Goal: Check status: Check status

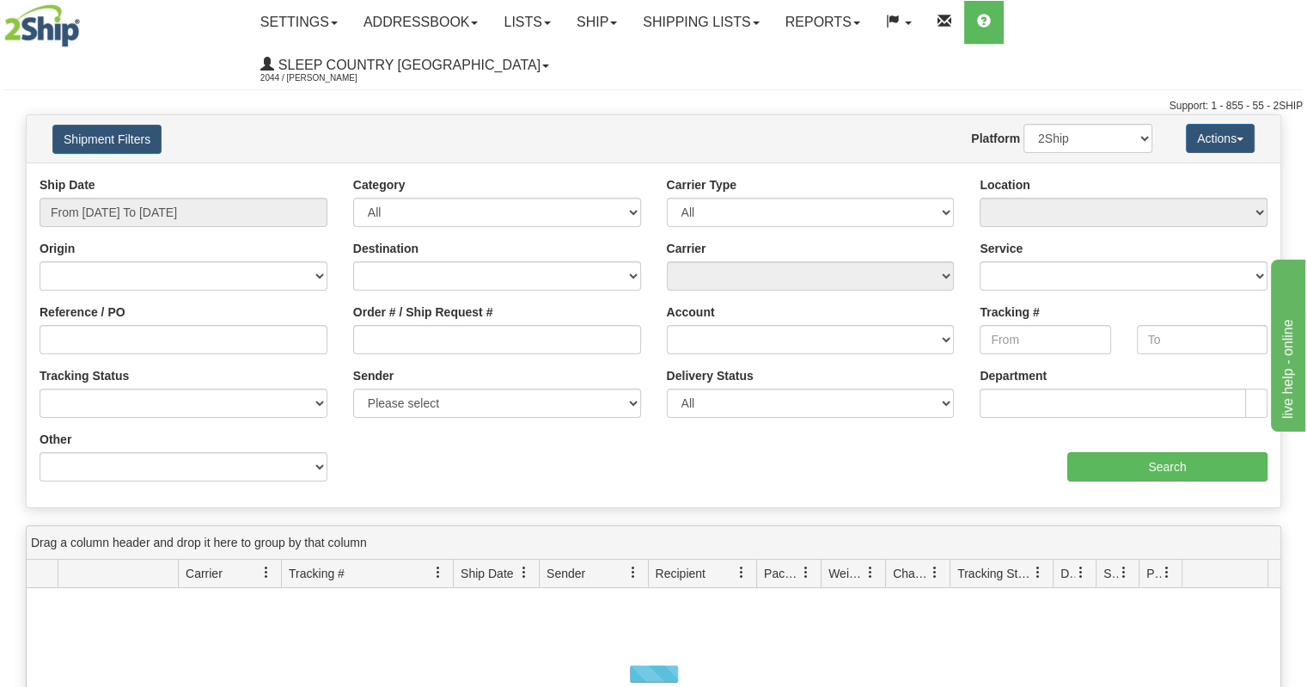
click at [248, 188] on div "Ship Date From 10/05/2025 To 10/06/2025" at bounding box center [184, 208] width 314 height 64
click at [217, 198] on input "From [DATE] To [DATE]" at bounding box center [184, 212] width 288 height 29
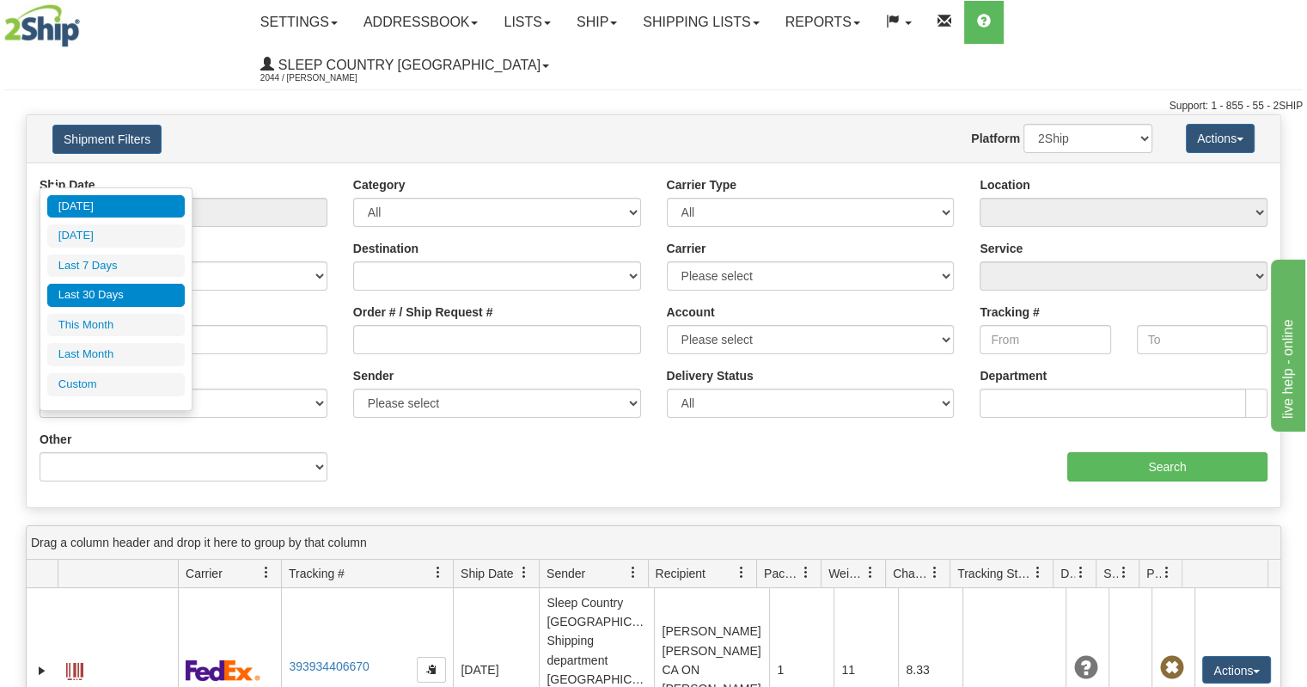
click at [131, 302] on li "Last 30 Days" at bounding box center [116, 295] width 138 height 23
type input "From [DATE] To [DATE]"
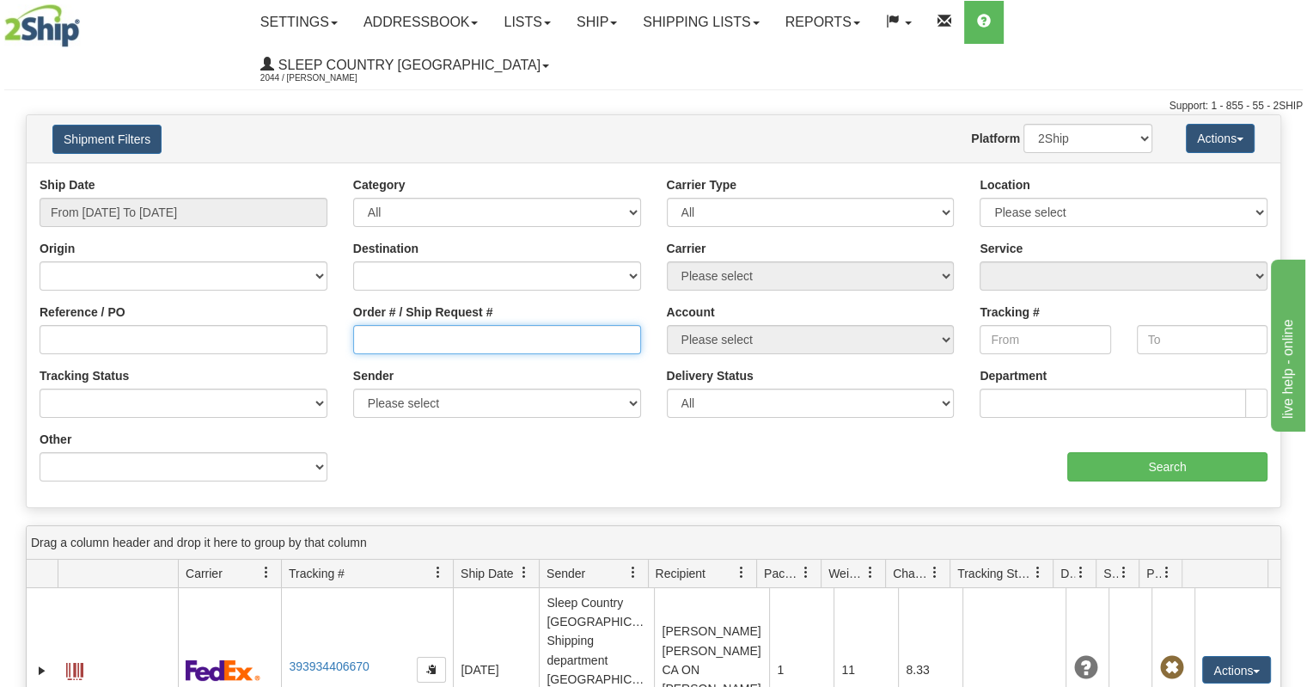
click at [395, 325] on input "Order # / Ship Request #" at bounding box center [497, 339] width 288 height 29
paste input "9000I141832"
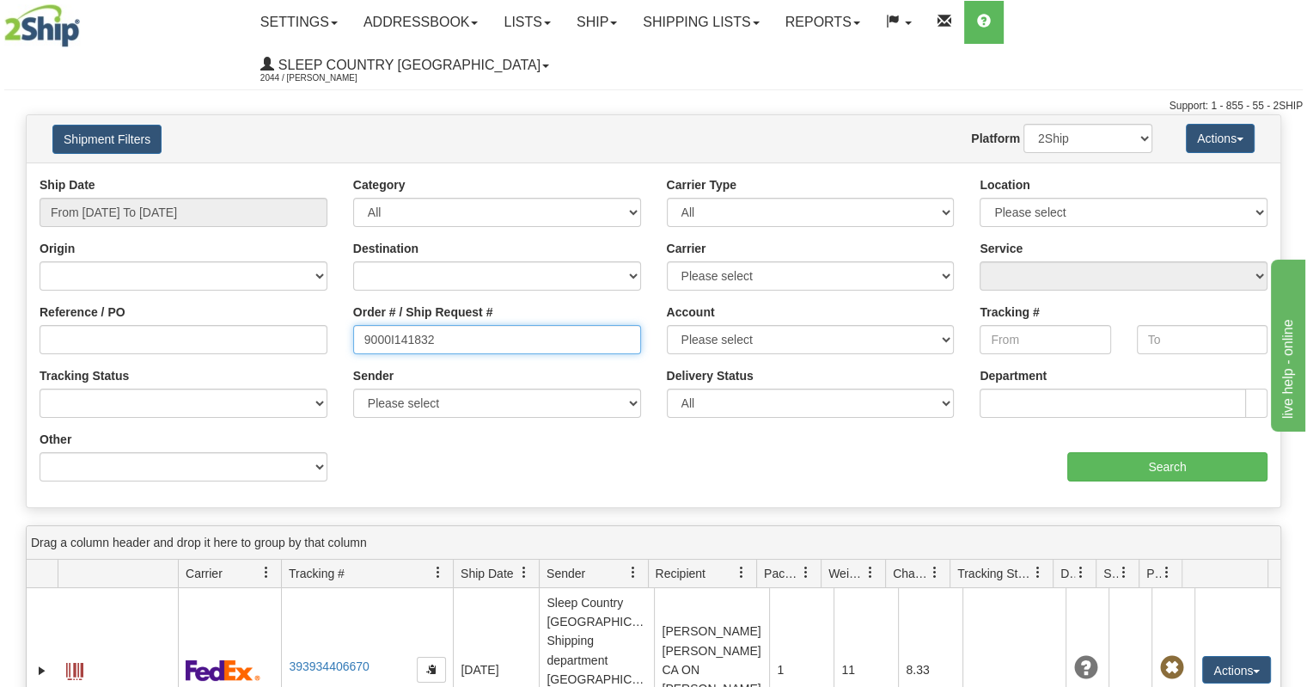
type input "9000I141832"
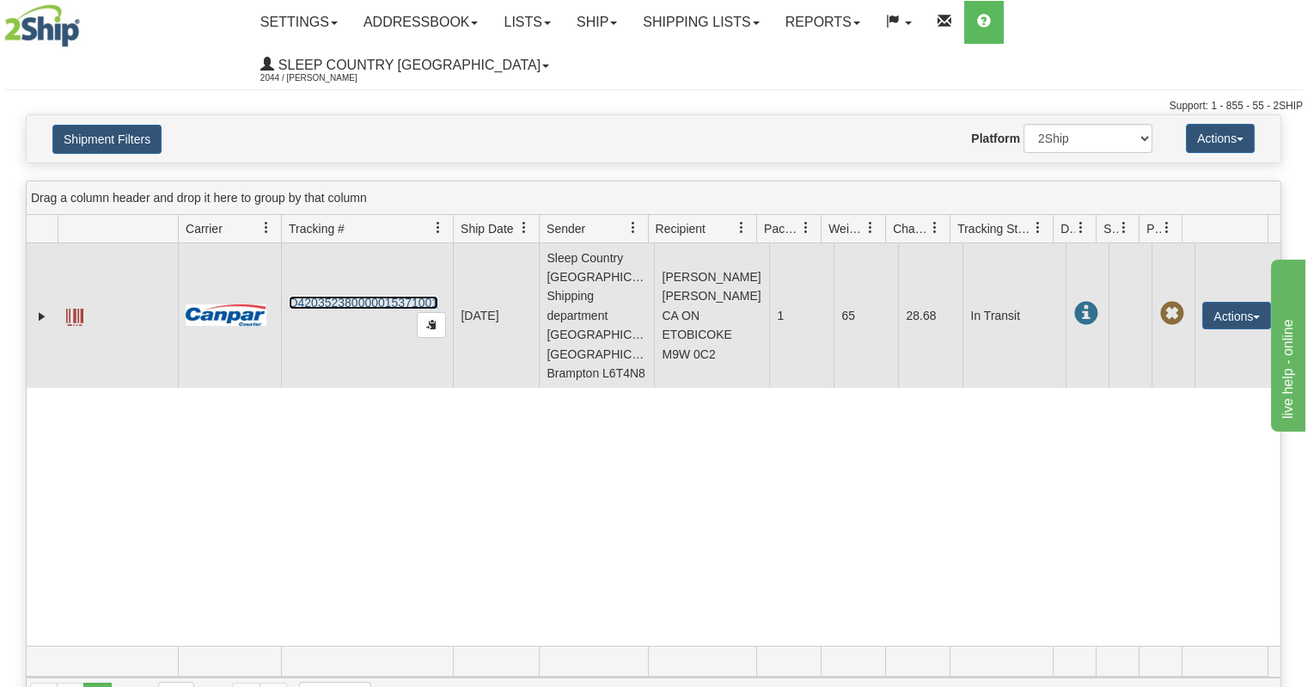
click at [428, 296] on link "D420352380000015371001" at bounding box center [364, 303] width 150 height 14
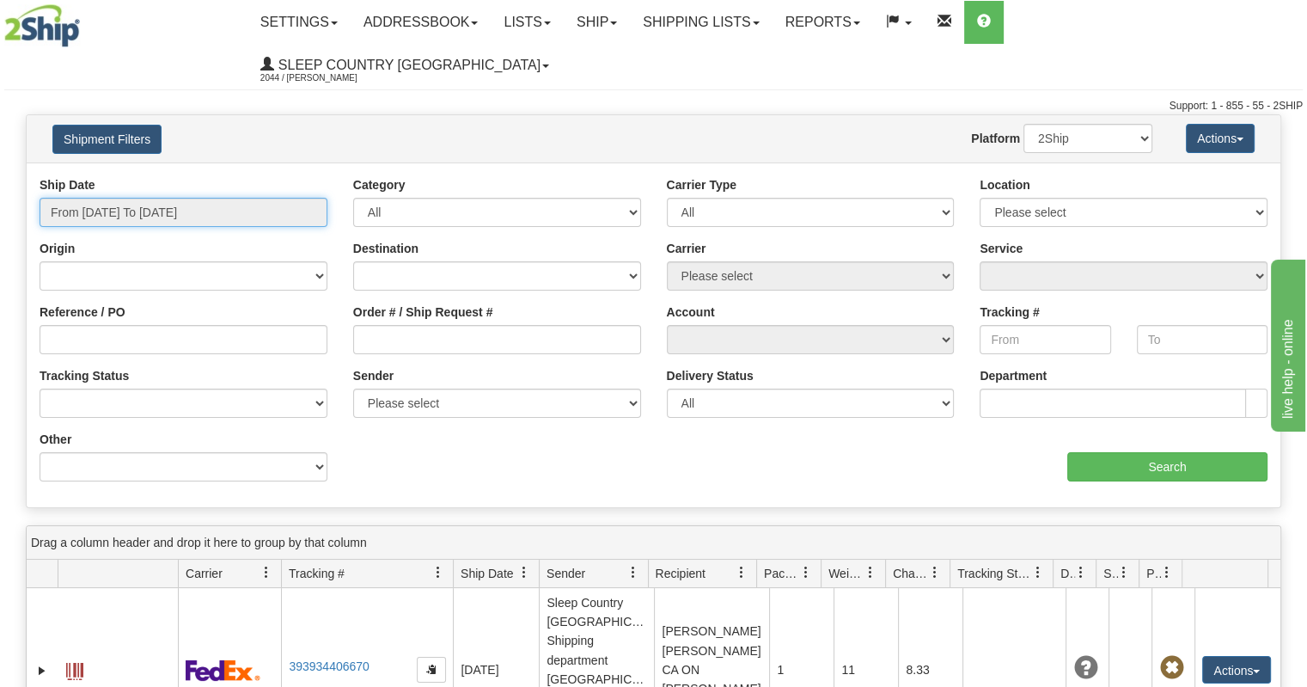
click at [199, 198] on input "From [DATE] To [DATE]" at bounding box center [184, 212] width 288 height 29
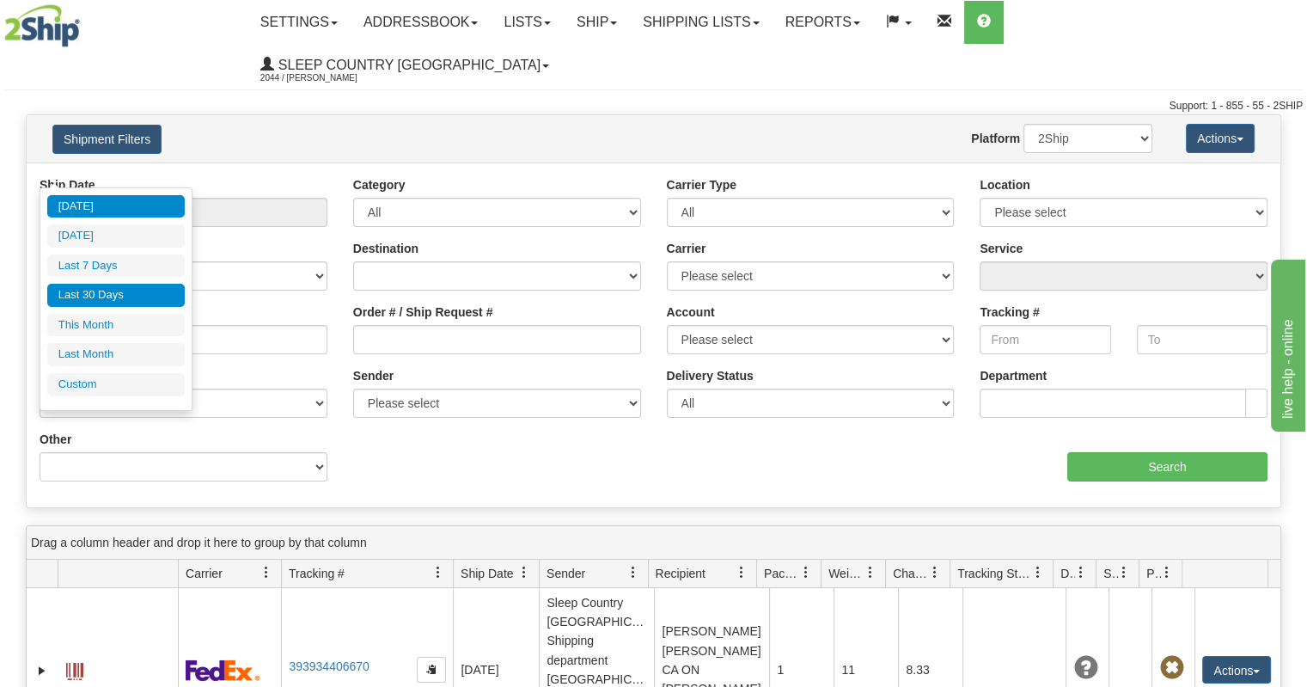
click at [113, 296] on li "Last 30 Days" at bounding box center [116, 295] width 138 height 23
type input "From [DATE] To [DATE]"
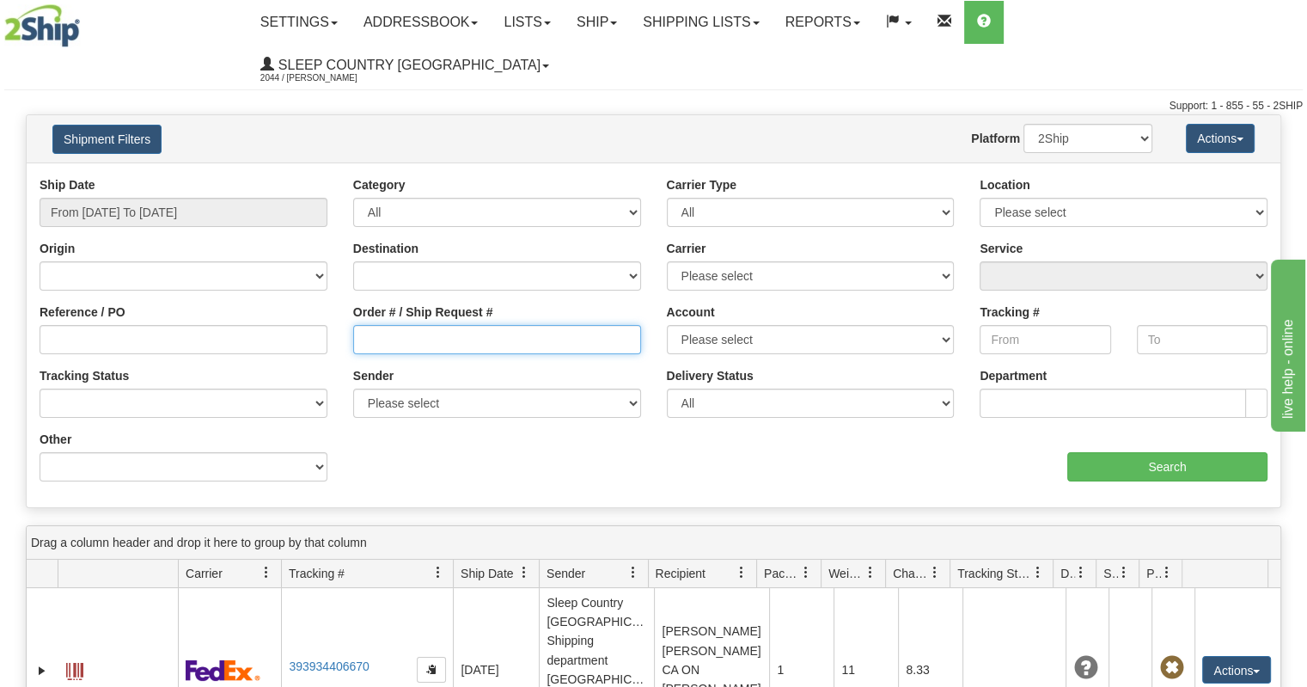
click at [433, 325] on input "Order # / Ship Request #" at bounding box center [497, 339] width 288 height 29
paste input "9002I140814"
type input "9002I140814"
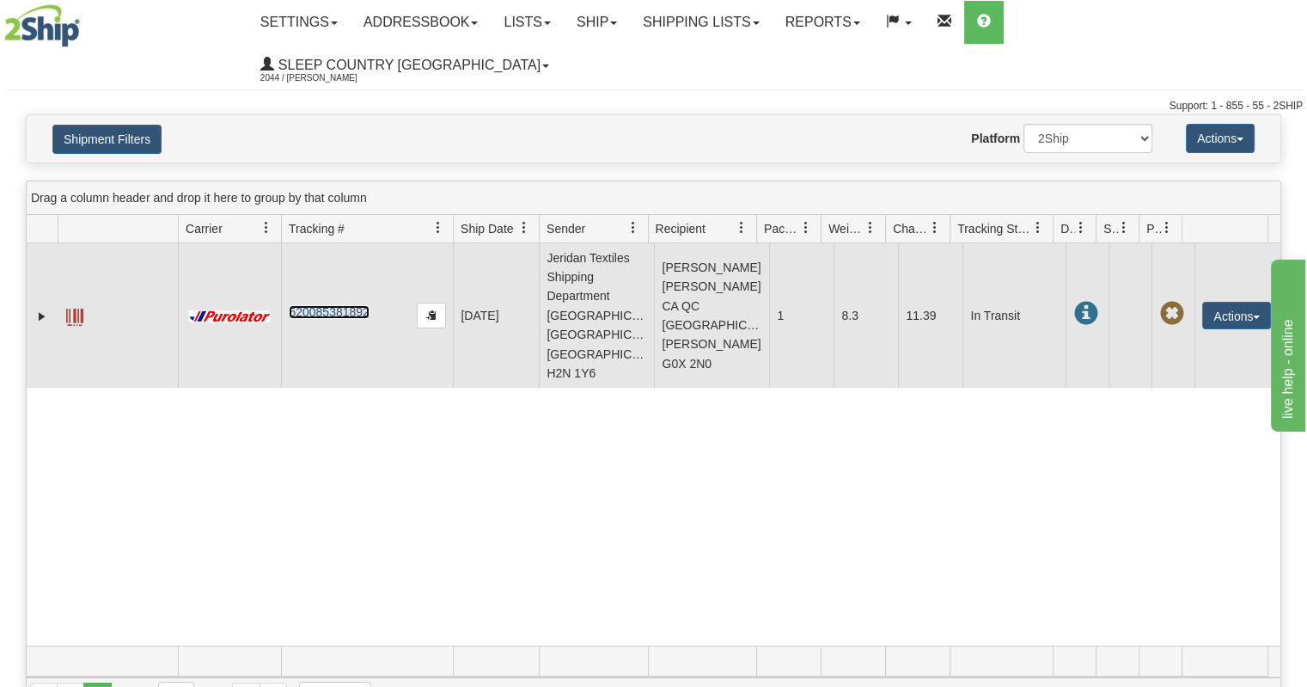
click at [334, 305] on link "520085381892" at bounding box center [329, 312] width 80 height 14
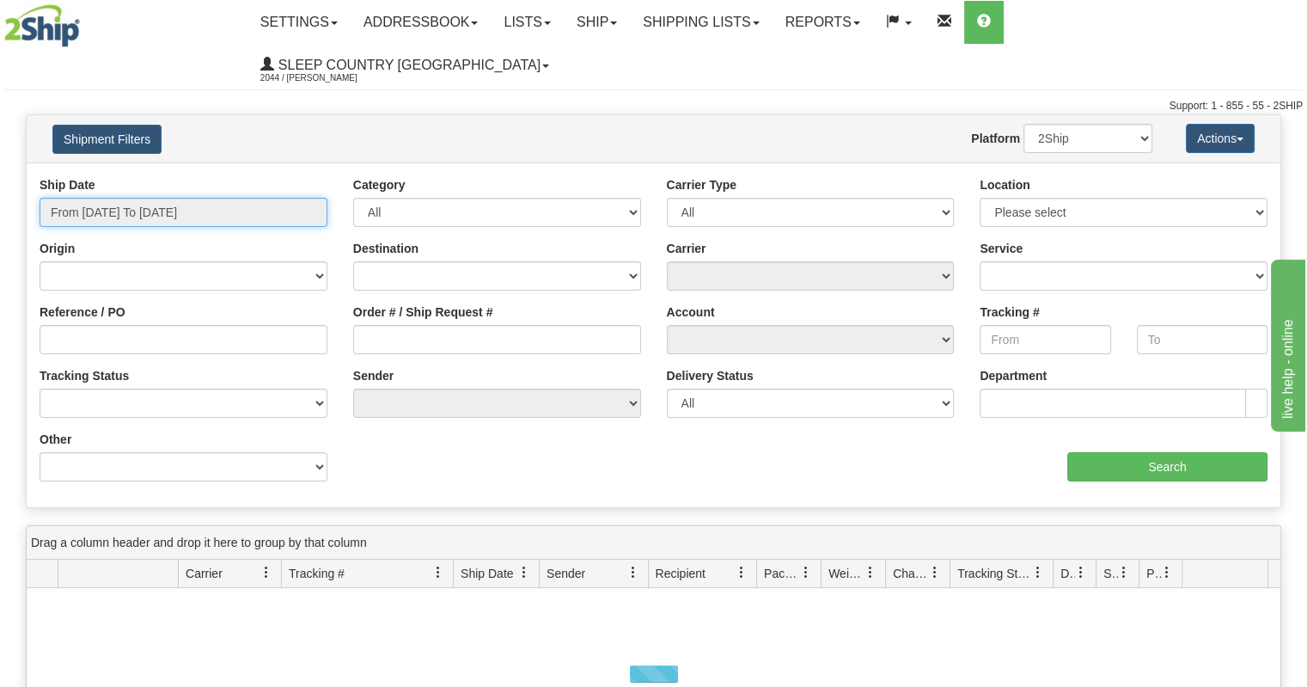
click at [160, 198] on input "From [DATE] To [DATE]" at bounding box center [184, 212] width 288 height 29
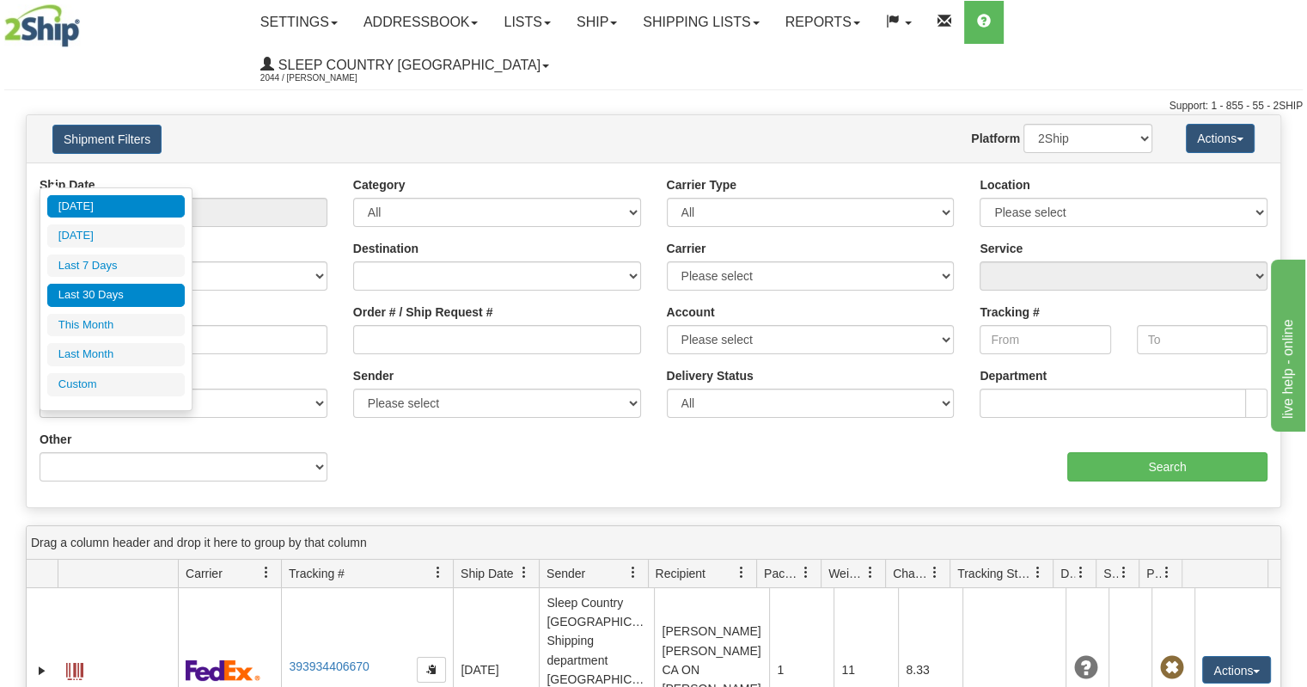
click at [132, 291] on li "Last 30 Days" at bounding box center [116, 295] width 138 height 23
type input "From [DATE] To [DATE]"
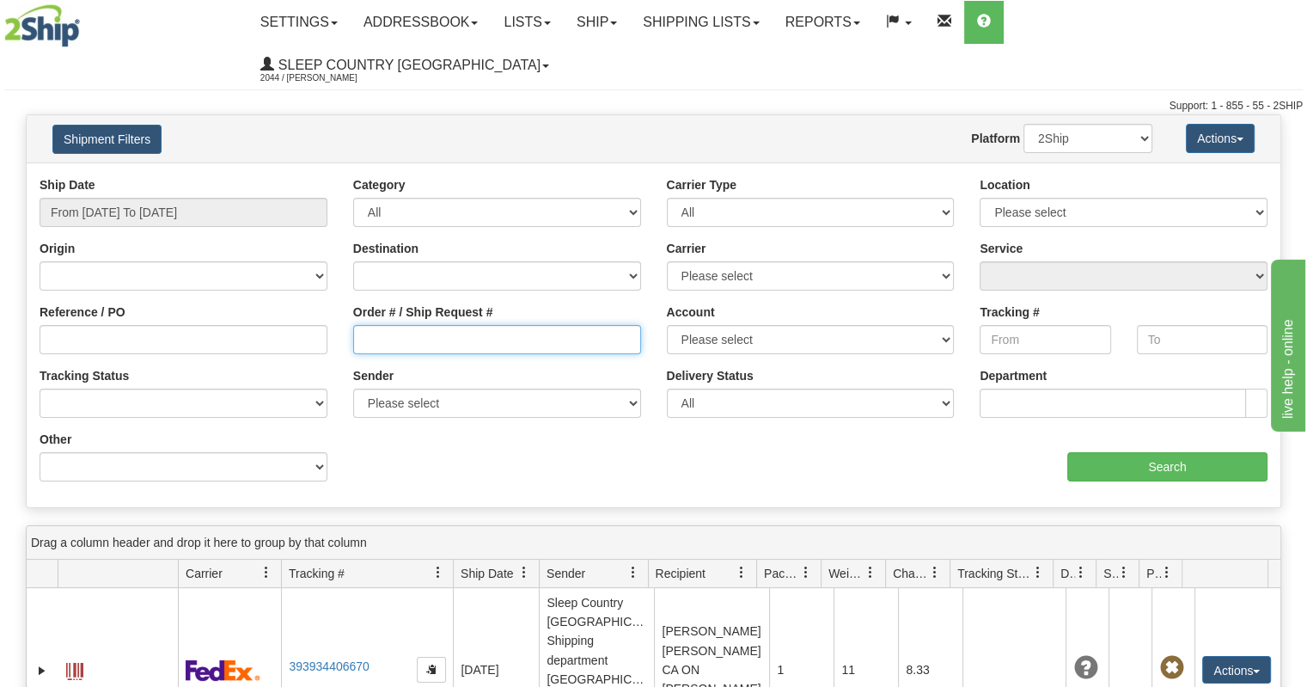
click at [403, 325] on input "Order # / Ship Request #" at bounding box center [497, 339] width 288 height 29
paste input "9002I140814"
type input "9002I140814"
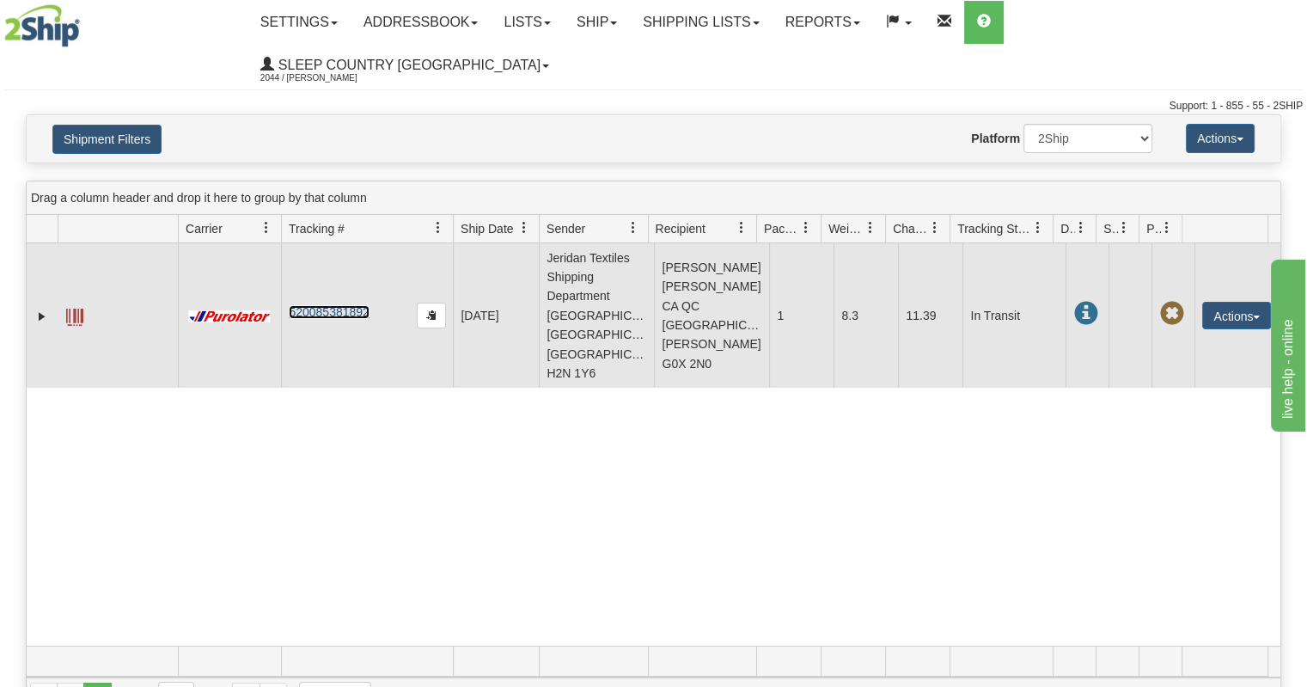
click at [330, 305] on link "520085381892" at bounding box center [329, 312] width 80 height 14
